Goal: Transaction & Acquisition: Purchase product/service

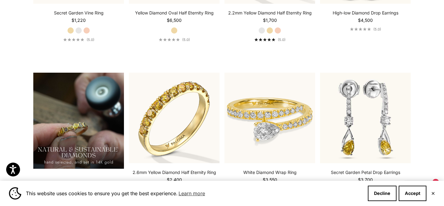
scroll to position [378, 0]
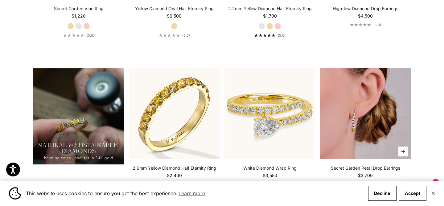
click at [358, 126] on img at bounding box center [365, 114] width 91 height 91
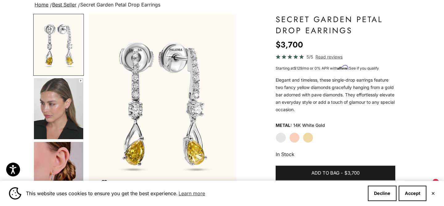
scroll to position [47, 0]
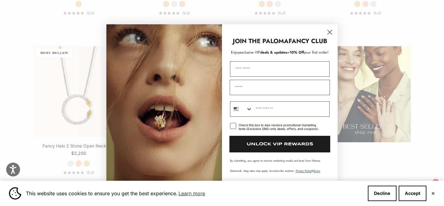
scroll to position [720, 0]
click at [331, 32] on circle "Close dialog" at bounding box center [330, 32] width 10 height 10
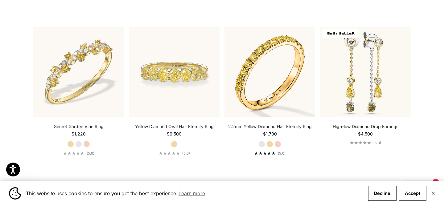
scroll to position [261, 0]
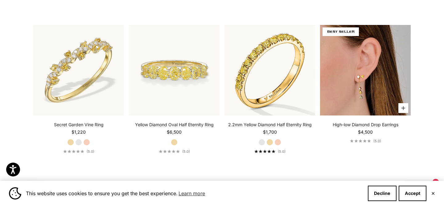
click at [363, 89] on img at bounding box center [365, 70] width 91 height 91
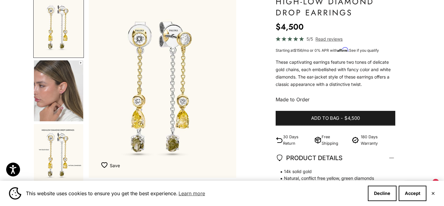
scroll to position [66, 0]
